Goal: Transaction & Acquisition: Book appointment/travel/reservation

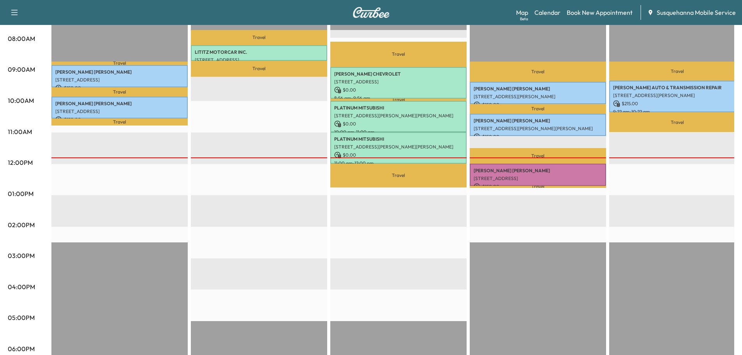
scroll to position [125, 0]
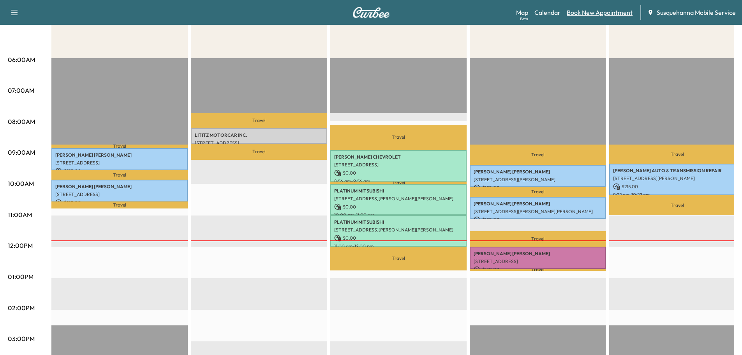
click at [572, 11] on link "Book New Appointment" at bounding box center [600, 12] width 66 height 9
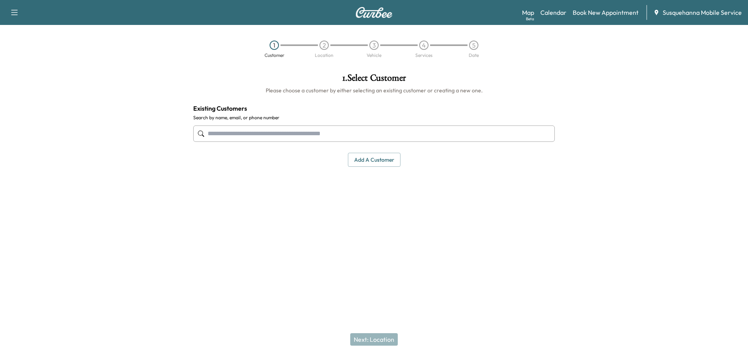
click at [288, 132] on input "text" at bounding box center [374, 133] width 362 height 16
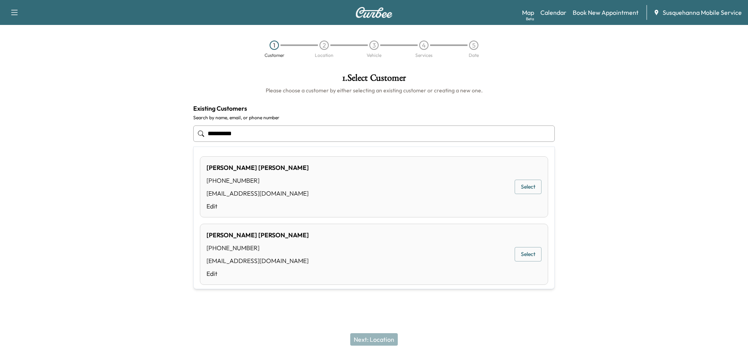
click at [525, 187] on button "Select" at bounding box center [528, 187] width 27 height 14
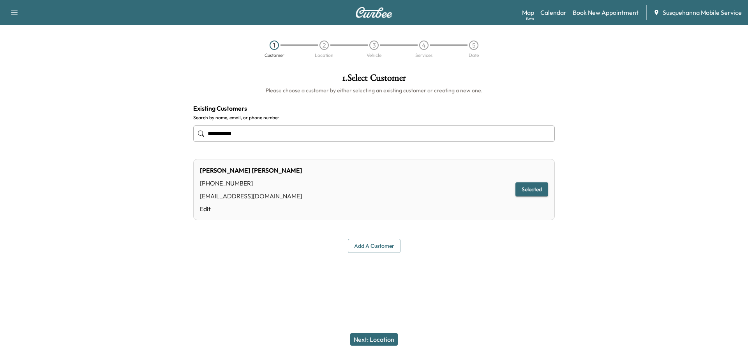
type input "**********"
click at [378, 337] on button "Next: Location" at bounding box center [374, 339] width 48 height 12
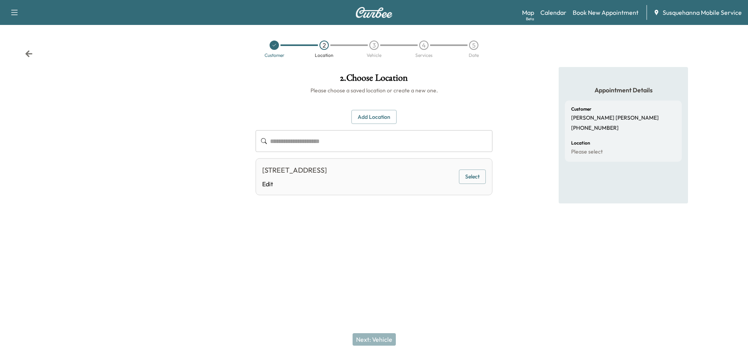
click at [471, 184] on div "[STREET_ADDRESS] Edit Select" at bounding box center [374, 176] width 237 height 37
click at [484, 181] on button "Select" at bounding box center [472, 177] width 27 height 14
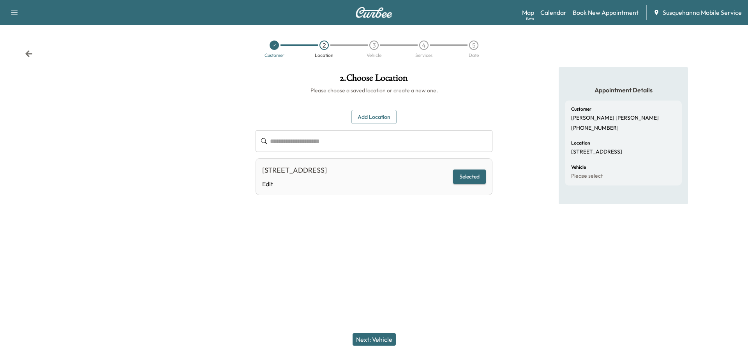
click at [370, 342] on button "Next: Vehicle" at bounding box center [374, 339] width 43 height 12
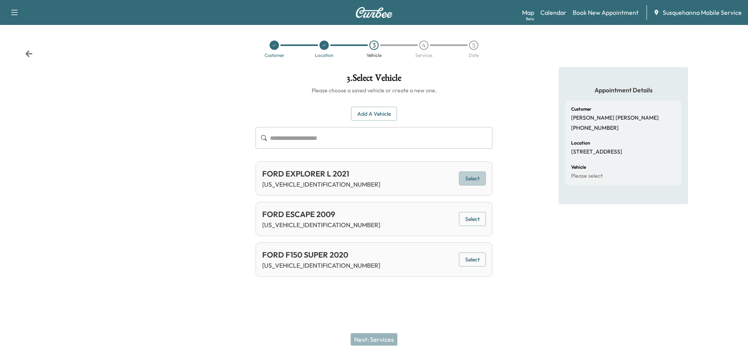
click at [472, 184] on button "Select" at bounding box center [472, 178] width 27 height 14
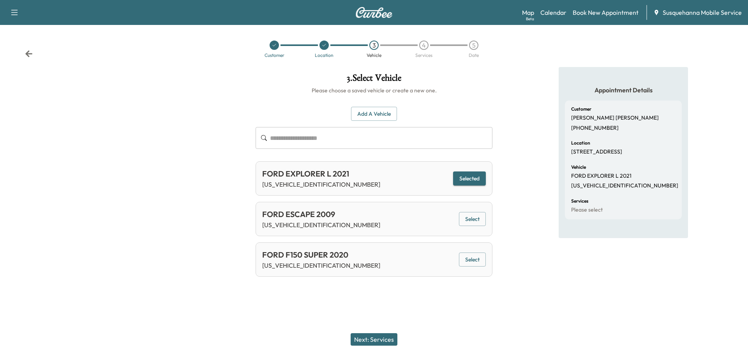
click at [392, 335] on button "Next: Services" at bounding box center [374, 339] width 47 height 12
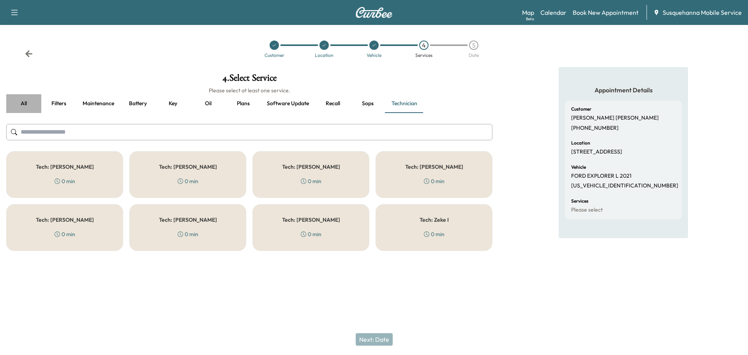
click at [26, 101] on button "all" at bounding box center [23, 103] width 35 height 19
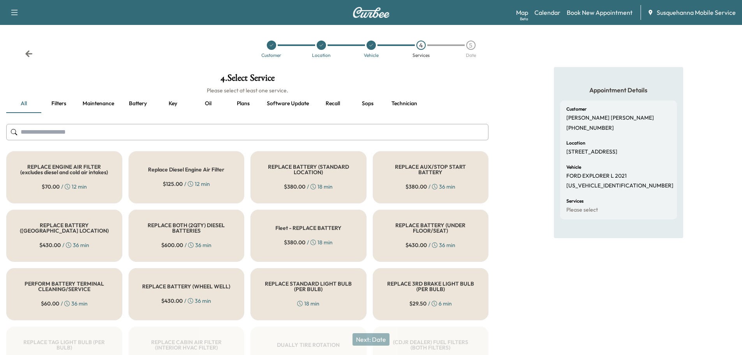
click at [157, 129] on input "text" at bounding box center [247, 132] width 482 height 16
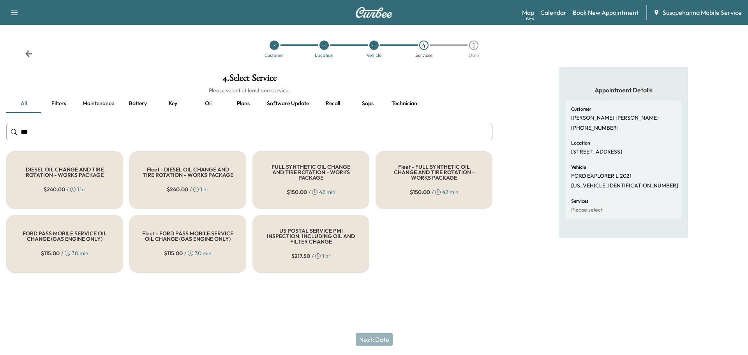
type input "***"
click at [307, 194] on div "FULL SYNTHETIC OIL CHANGE AND TIRE ROTATION - WORKS PACKAGE $ 150.00 / 42 min" at bounding box center [311, 180] width 117 height 58
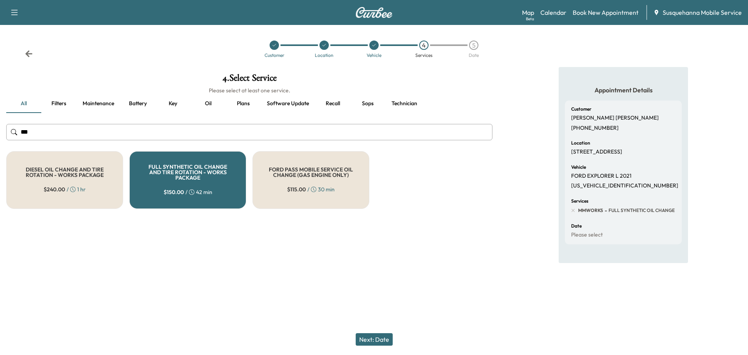
click at [383, 339] on button "Next: Date" at bounding box center [374, 339] width 37 height 12
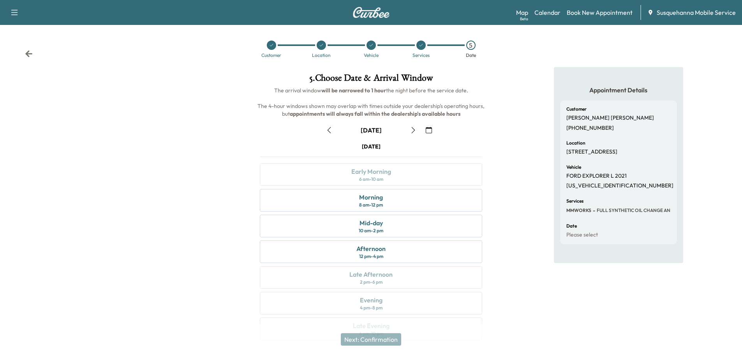
click at [413, 129] on icon "button" at bounding box center [413, 130] width 6 height 6
click at [367, 202] on div "8 am - 12 pm" at bounding box center [371, 205] width 24 height 6
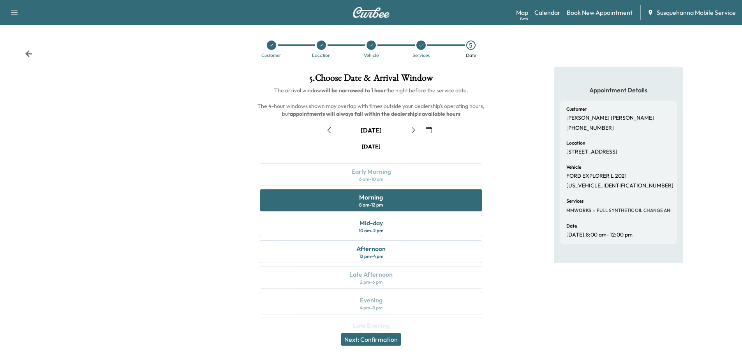
click at [392, 338] on button "Next: Confirmation" at bounding box center [371, 339] width 60 height 12
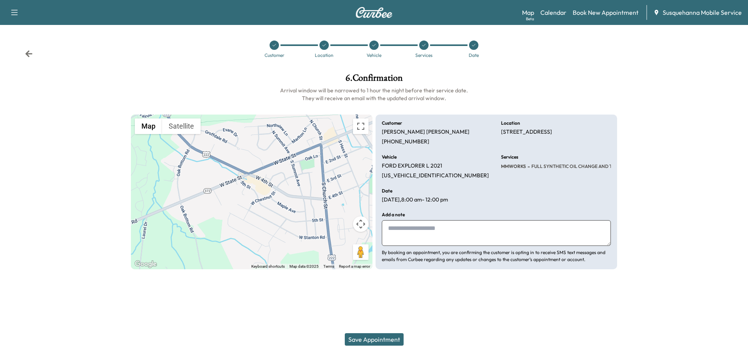
click at [435, 242] on textarea at bounding box center [496, 233] width 229 height 26
type textarea "**********"
click at [385, 338] on button "Save Appointment" at bounding box center [374, 339] width 59 height 12
click at [31, 55] on icon at bounding box center [29, 54] width 8 height 8
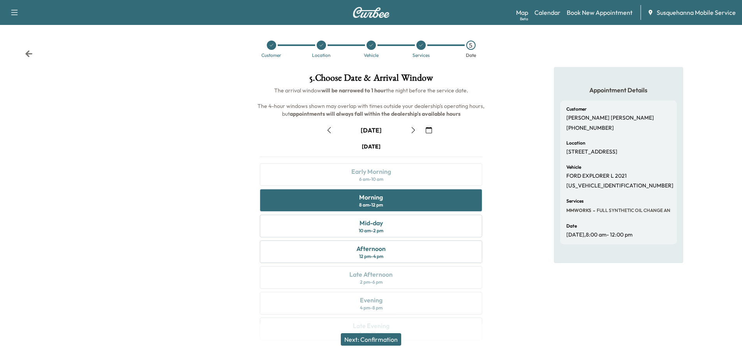
click at [414, 132] on icon "button" at bounding box center [413, 130] width 6 height 6
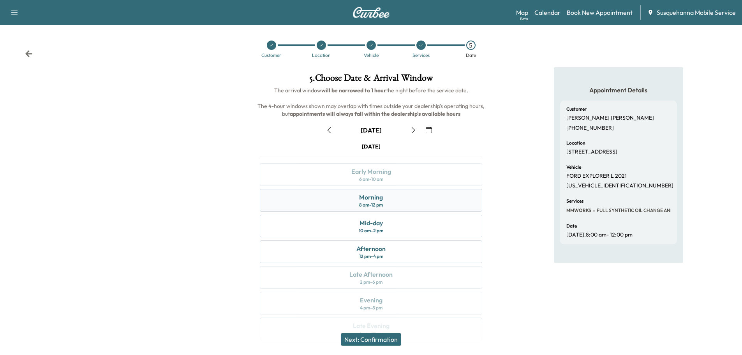
click at [385, 203] on div "Morning 8 am - 12 pm" at bounding box center [371, 200] width 223 height 23
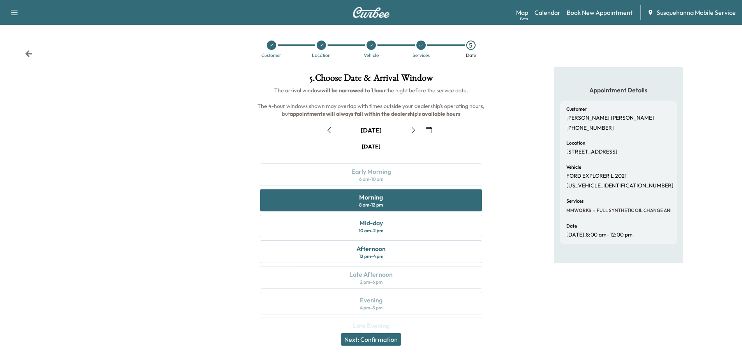
click at [387, 337] on button "Next: Confirmation" at bounding box center [371, 339] width 60 height 12
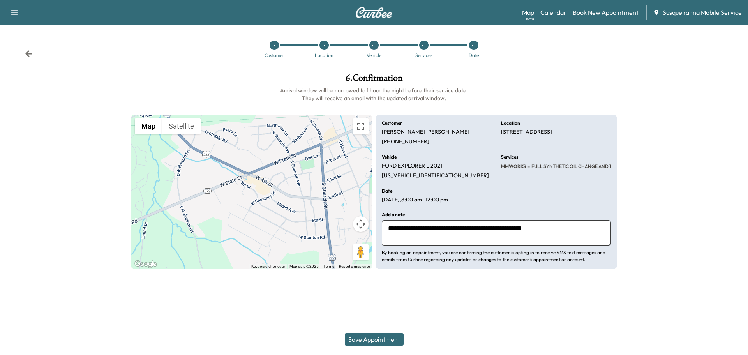
click at [388, 340] on button "Save Appointment" at bounding box center [374, 339] width 59 height 12
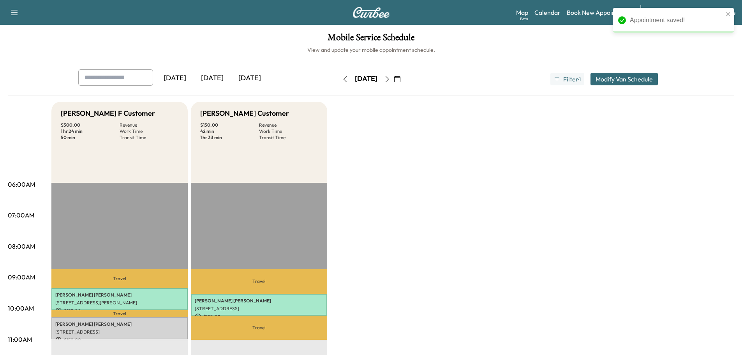
scroll to position [42, 0]
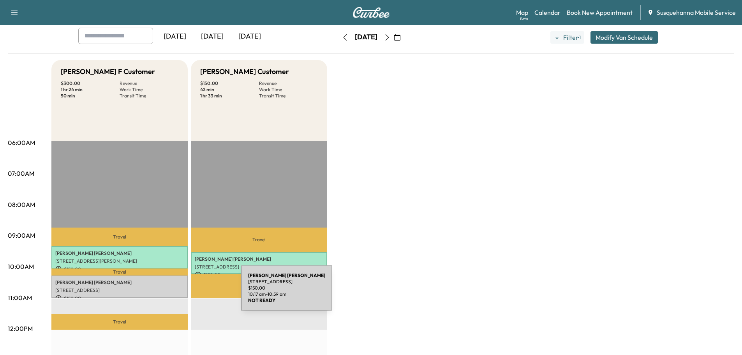
click at [183, 293] on div "[PERSON_NAME] [STREET_ADDRESS] $ 150.00 10:17 am - 10:59 am" at bounding box center [119, 286] width 136 height 22
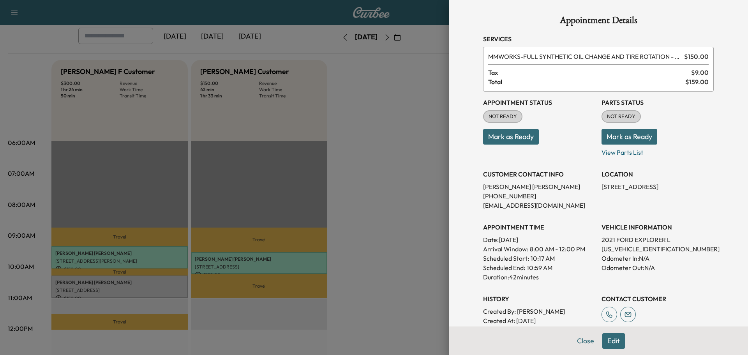
click at [602, 138] on button "Mark as Ready" at bounding box center [630, 137] width 56 height 16
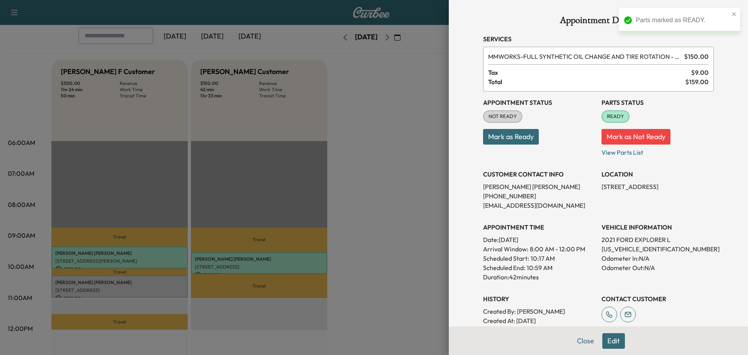
click at [517, 140] on button "Mark as Ready" at bounding box center [511, 137] width 56 height 16
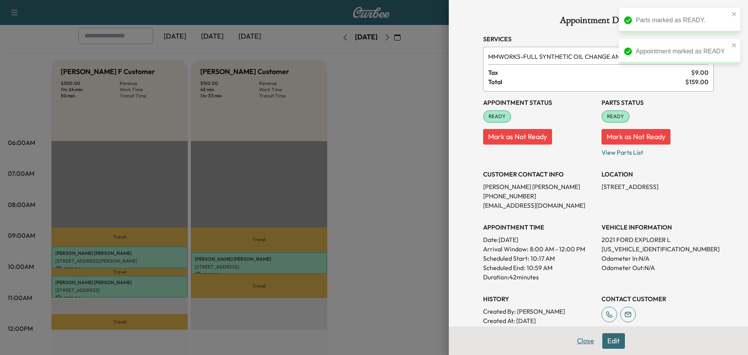
click at [579, 341] on button "Close" at bounding box center [585, 341] width 27 height 16
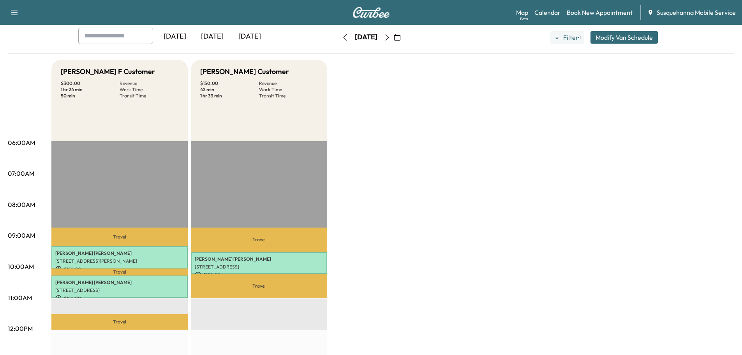
click at [342, 35] on icon "button" at bounding box center [345, 37] width 6 height 6
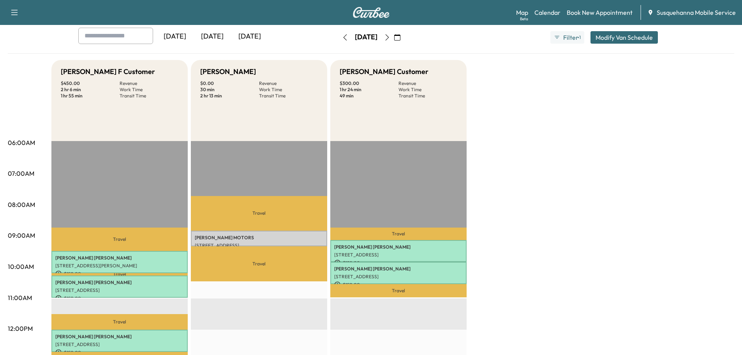
scroll to position [83, 0]
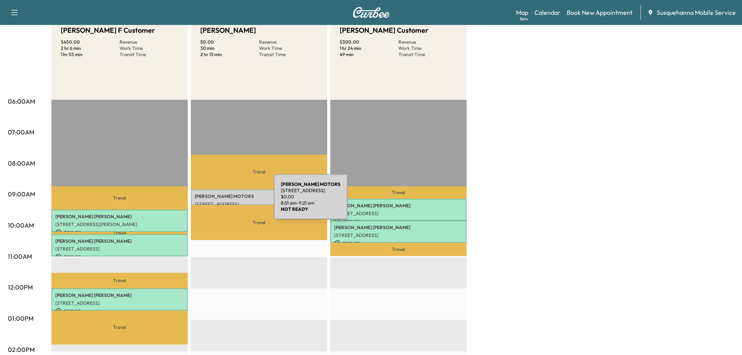
click at [215, 201] on p "[STREET_ADDRESS]" at bounding box center [259, 204] width 129 height 6
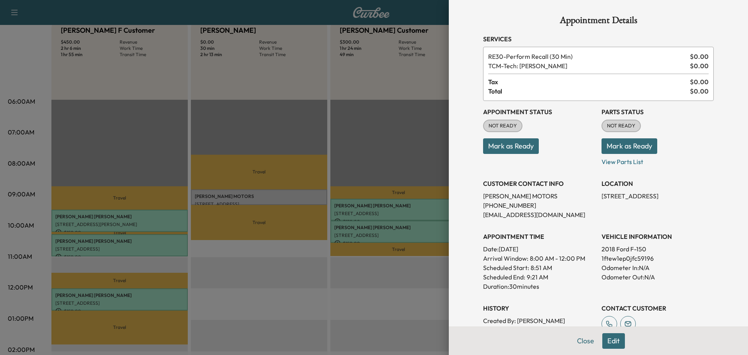
click at [607, 145] on button "Mark as Ready" at bounding box center [630, 146] width 56 height 16
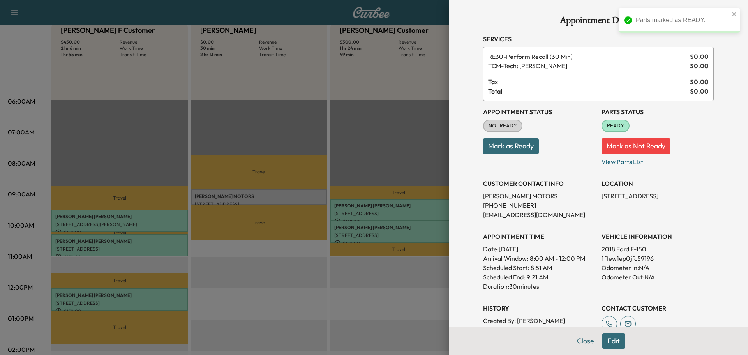
click at [489, 147] on button "Mark as Ready" at bounding box center [511, 146] width 56 height 16
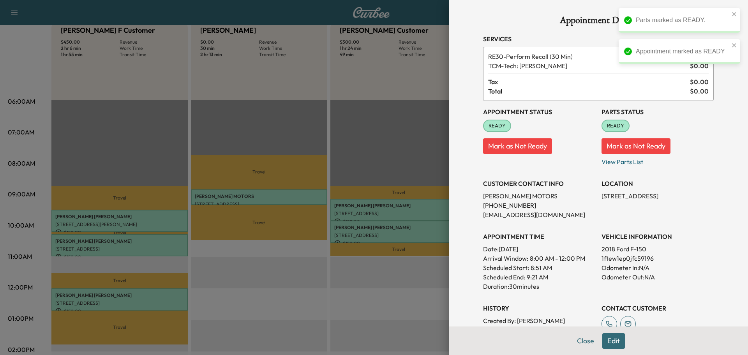
click at [584, 340] on button "Close" at bounding box center [585, 341] width 27 height 16
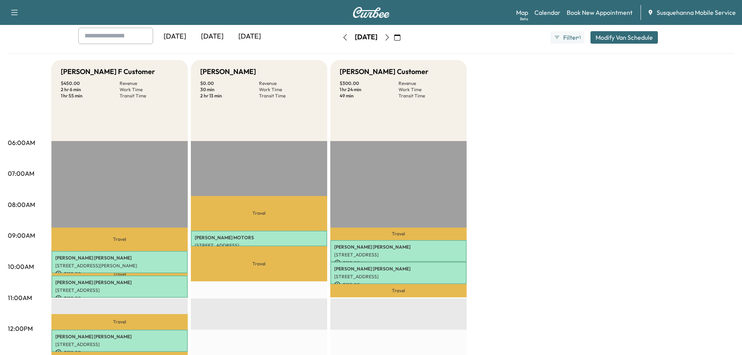
scroll to position [0, 0]
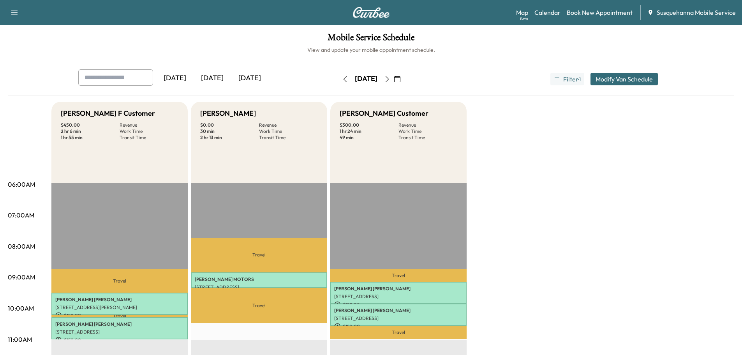
click at [342, 80] on icon "button" at bounding box center [345, 79] width 6 height 6
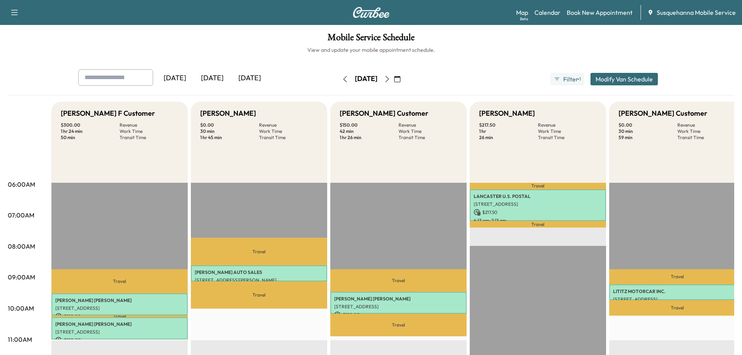
click at [342, 81] on icon "button" at bounding box center [345, 79] width 6 height 6
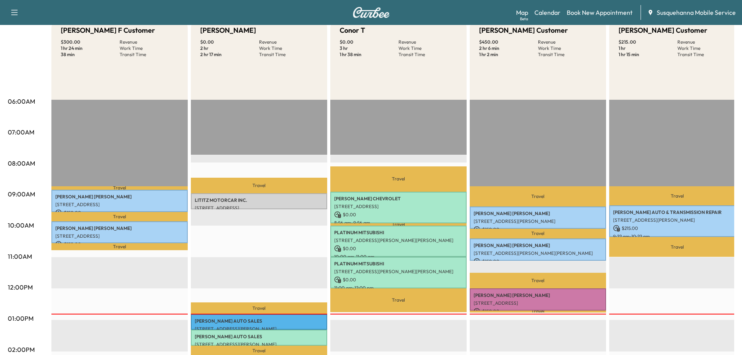
scroll to position [125, 0]
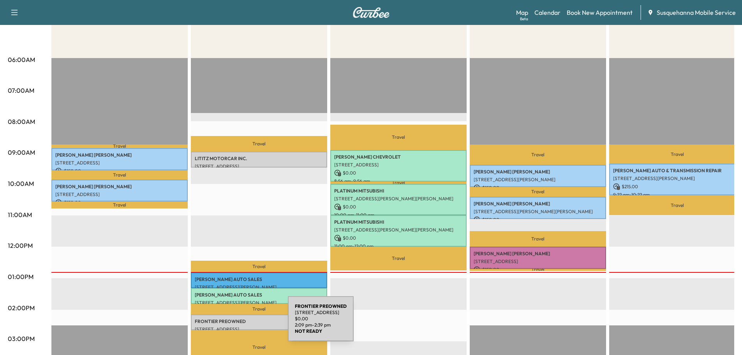
click at [230, 326] on p "[STREET_ADDRESS]" at bounding box center [259, 329] width 129 height 6
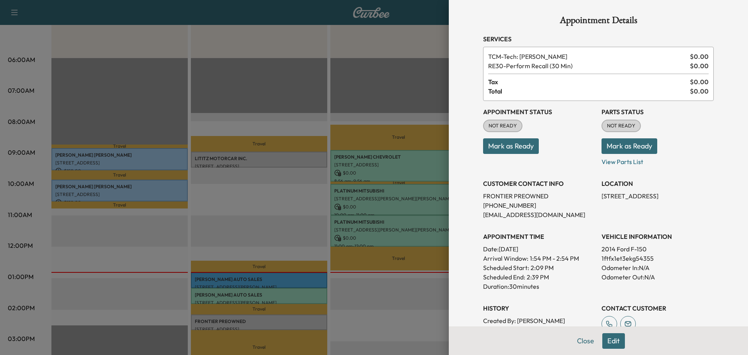
click at [615, 151] on button "Mark as Ready" at bounding box center [630, 146] width 56 height 16
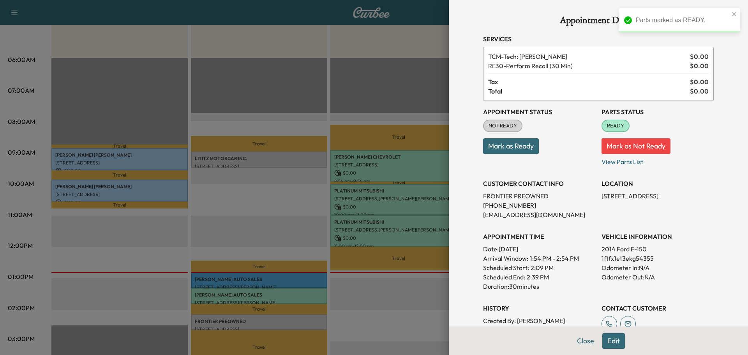
click at [512, 149] on button "Mark as Ready" at bounding box center [511, 146] width 56 height 16
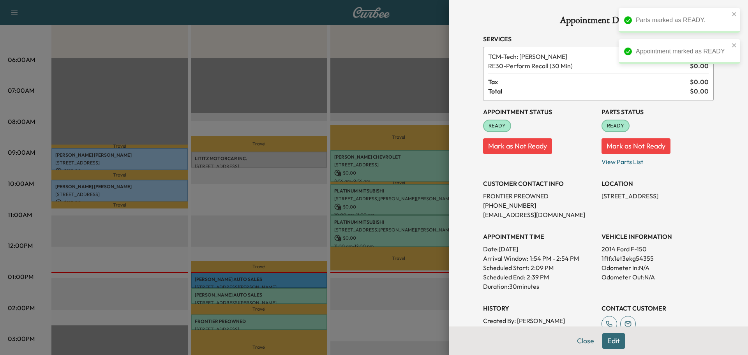
click at [588, 342] on button "Close" at bounding box center [585, 341] width 27 height 16
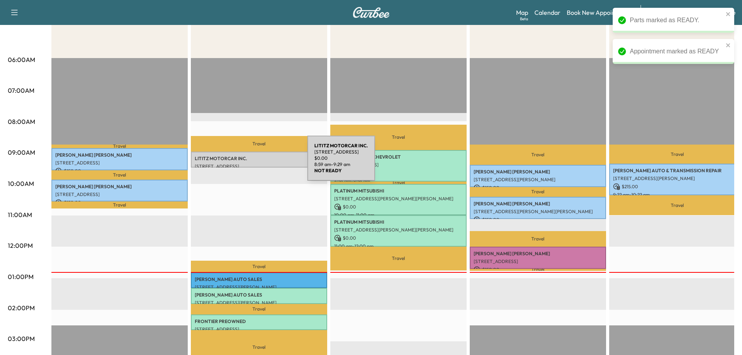
click at [249, 163] on p "[STREET_ADDRESS]" at bounding box center [259, 166] width 129 height 6
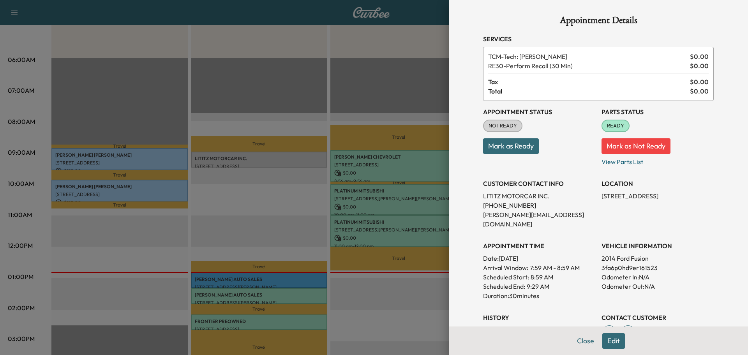
click at [511, 152] on button "Mark as Ready" at bounding box center [511, 146] width 56 height 16
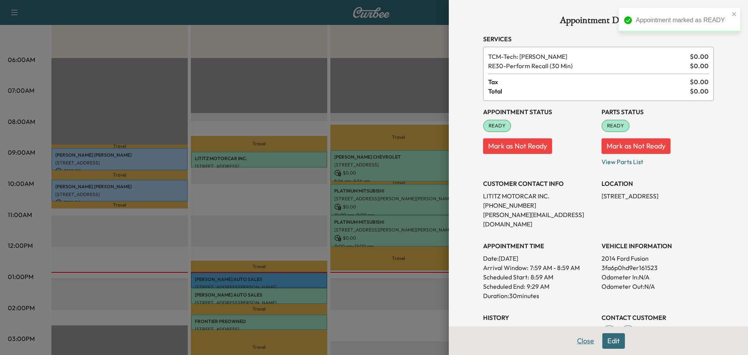
click at [580, 343] on button "Close" at bounding box center [585, 341] width 27 height 16
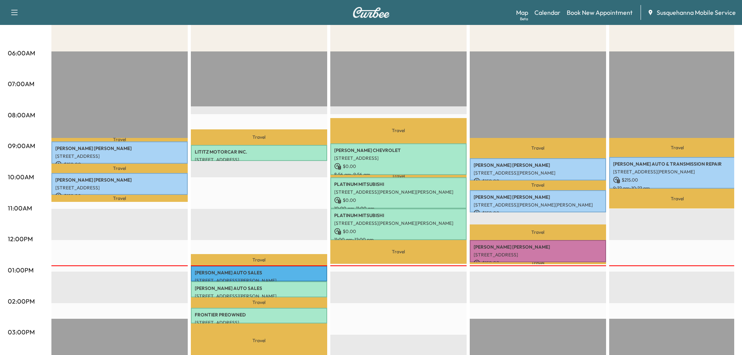
scroll to position [0, 0]
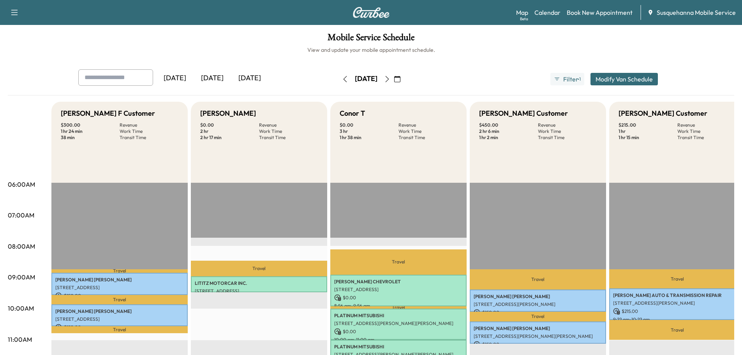
click at [390, 80] on icon "button" at bounding box center [387, 79] width 6 height 6
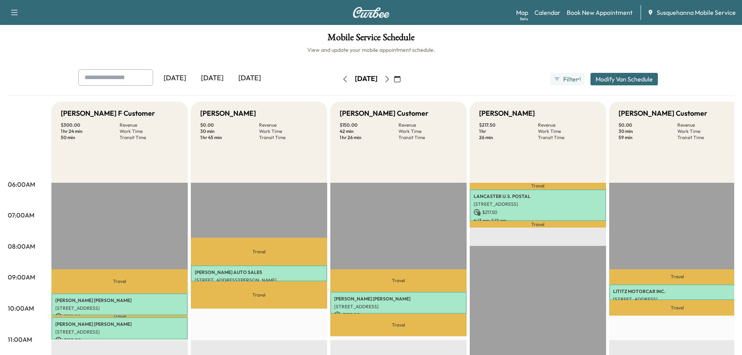
click at [394, 80] on button "button" at bounding box center [387, 79] width 13 height 12
